Goal: Task Accomplishment & Management: Use online tool/utility

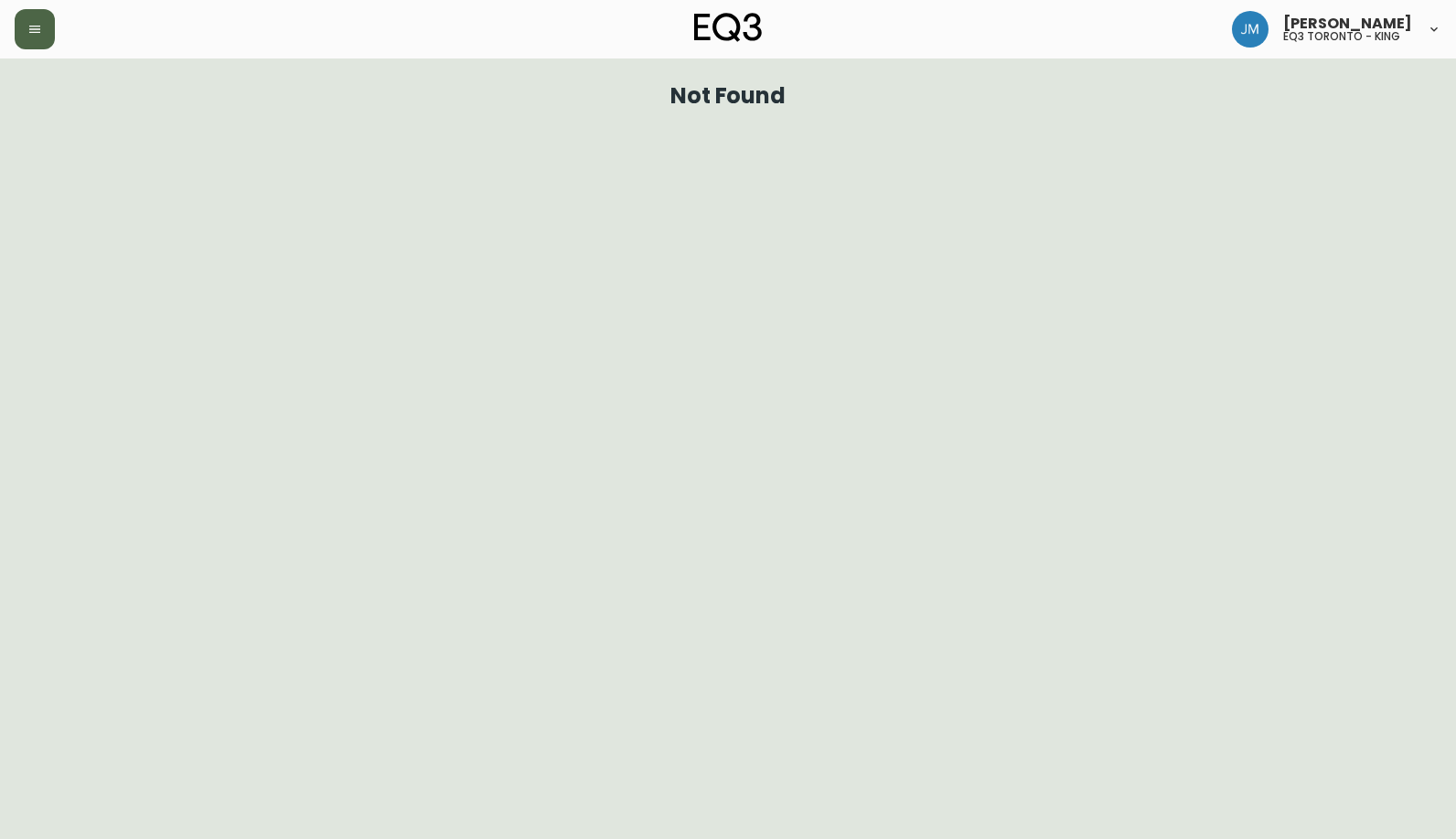
click at [44, 38] on button "button" at bounding box center [34, 29] width 40 height 40
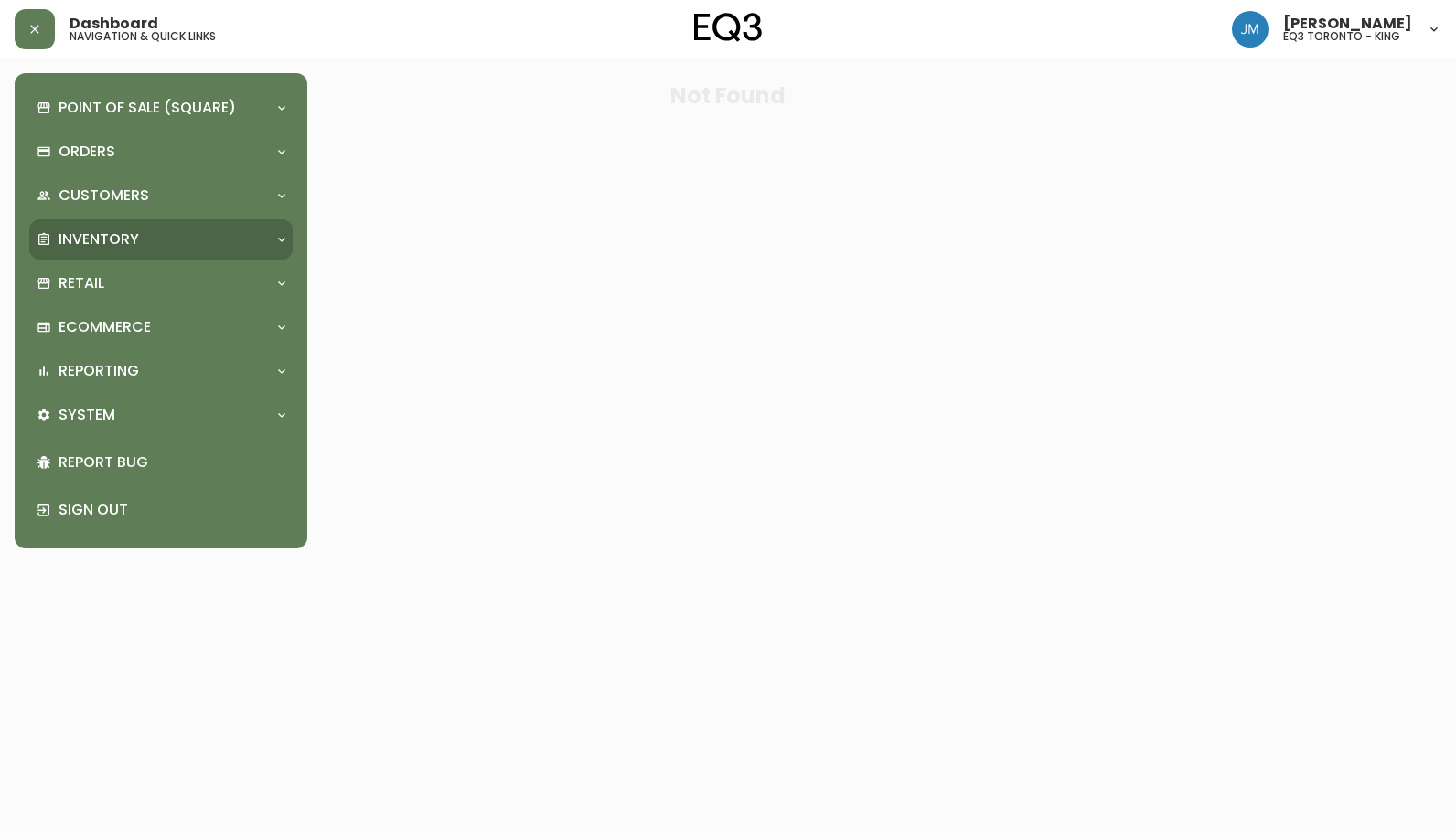
click at [102, 225] on div "Inventory" at bounding box center [161, 240] width 263 height 40
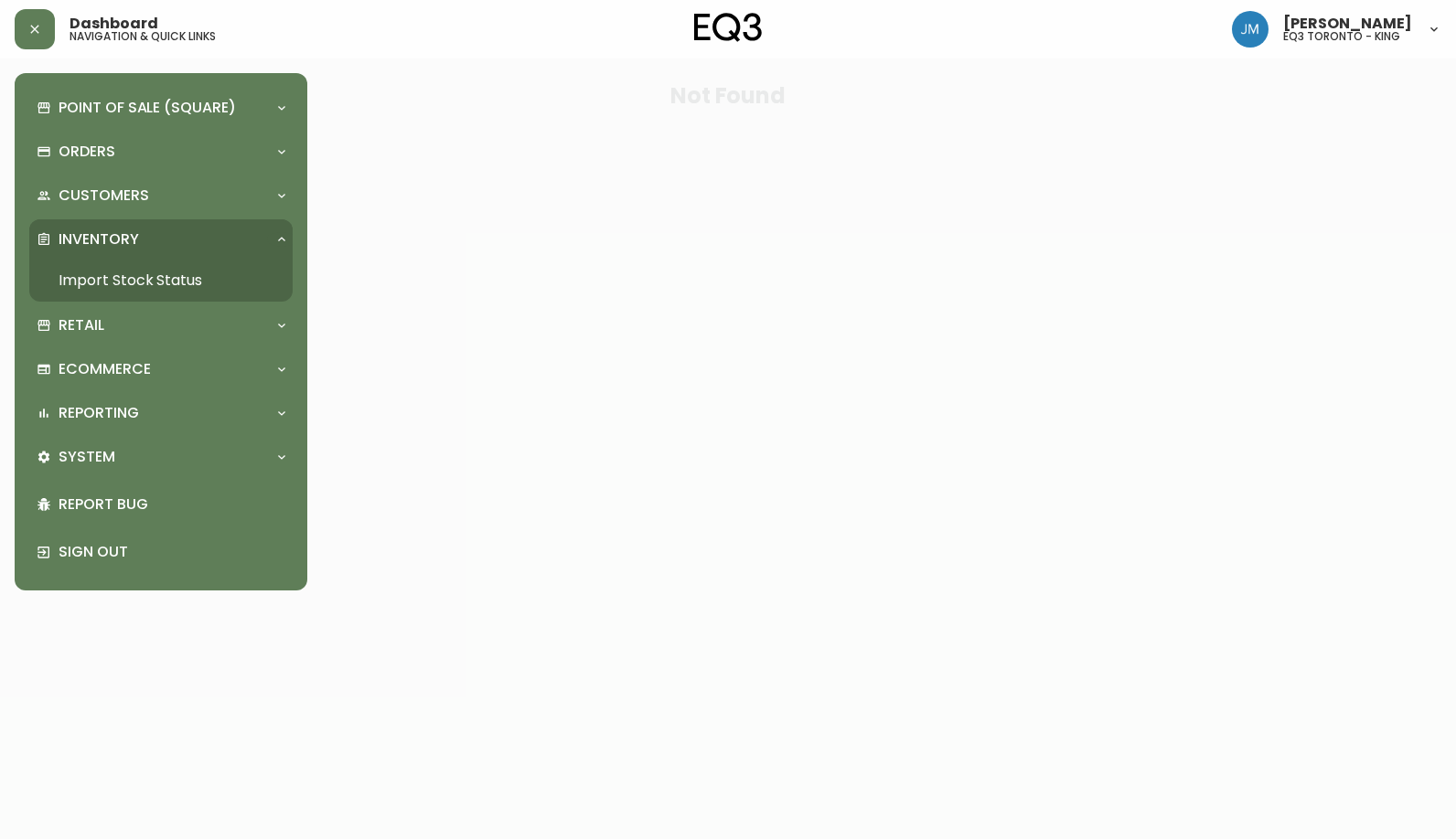
click at [102, 225] on div "Inventory" at bounding box center [161, 240] width 263 height 40
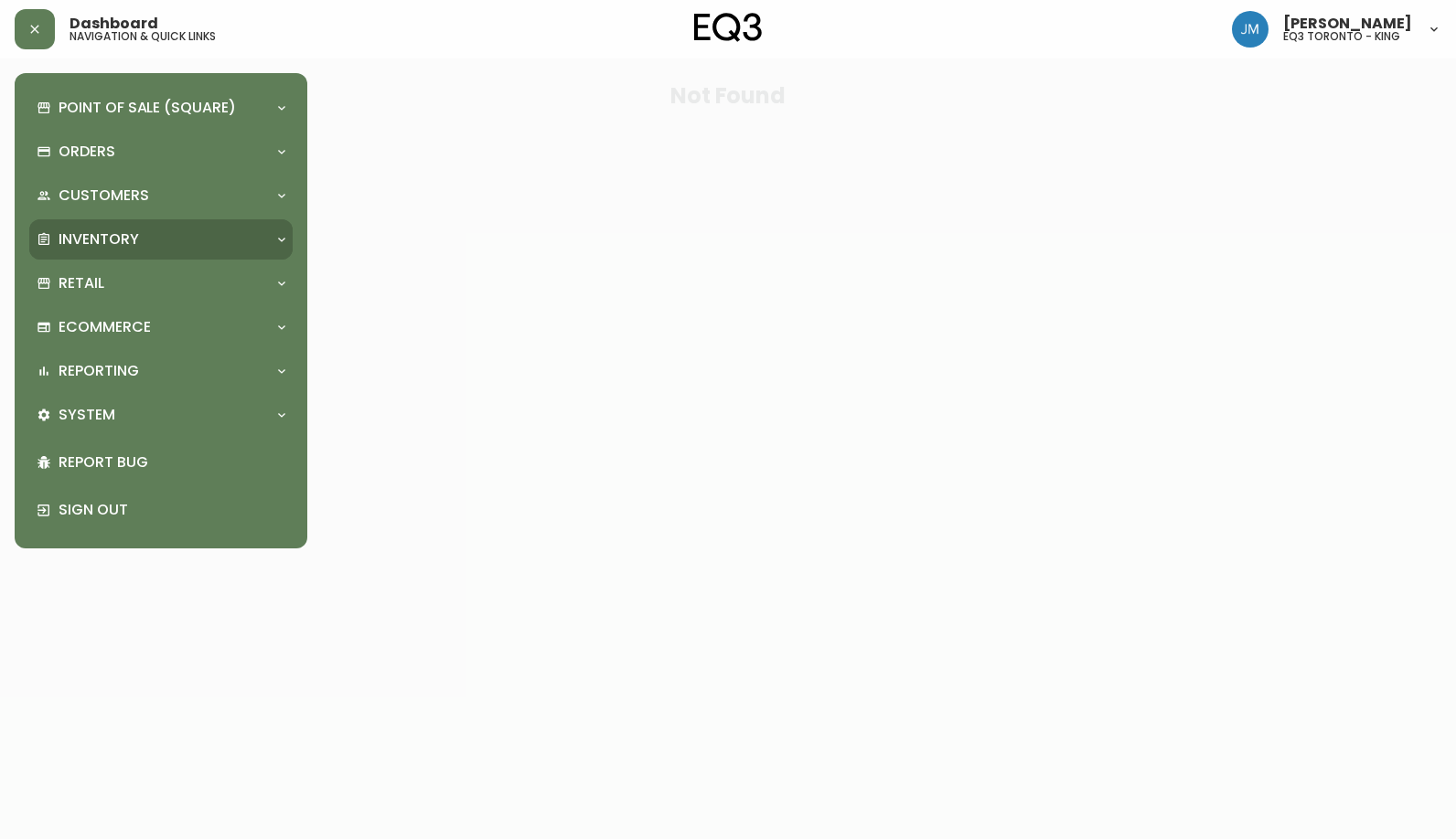
click at [118, 229] on p "Inventory" at bounding box center [99, 239] width 81 height 20
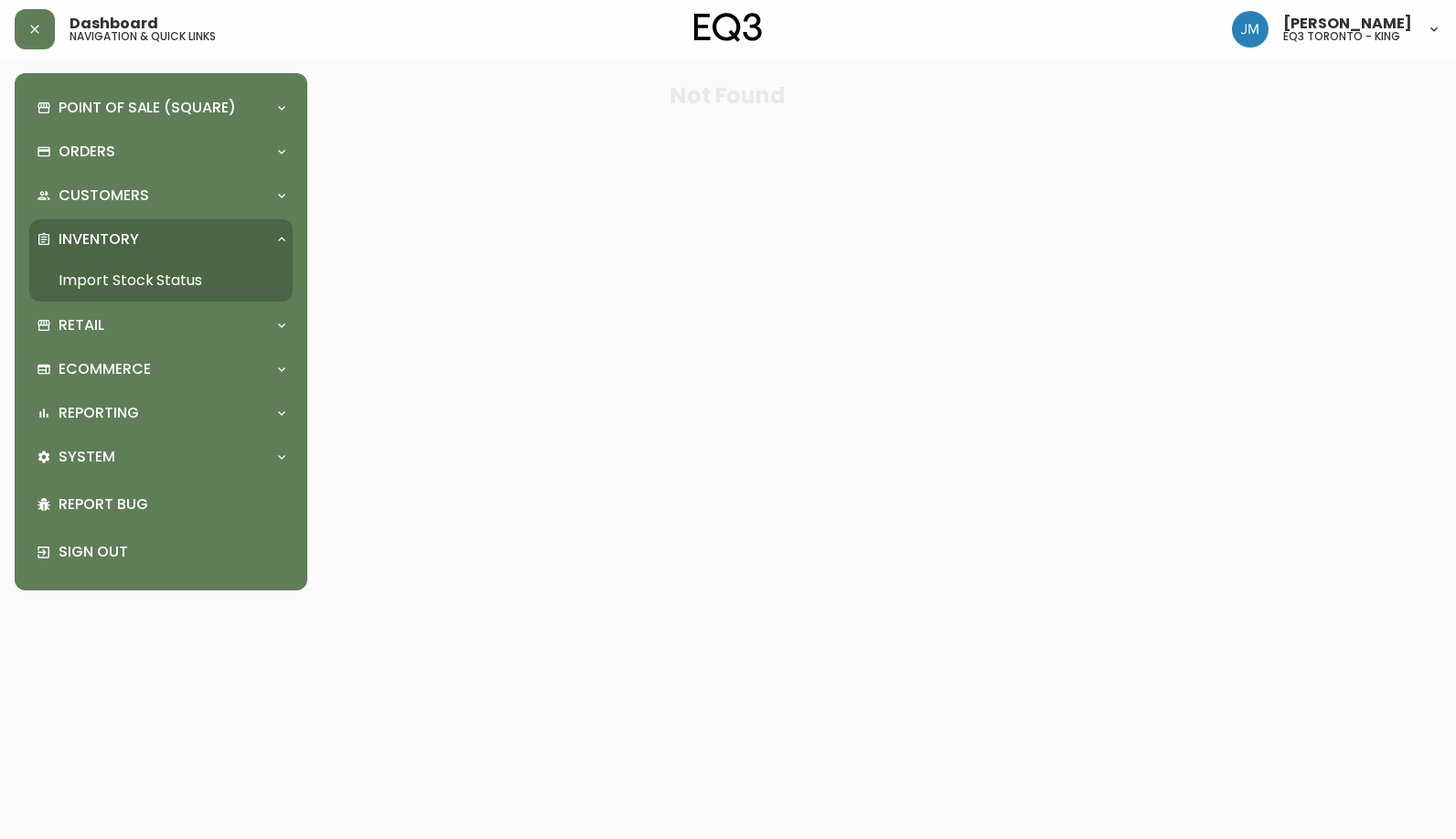
click at [187, 285] on link "Import Stock Status" at bounding box center [161, 280] width 263 height 42
